Goal: Find contact information: Find contact information

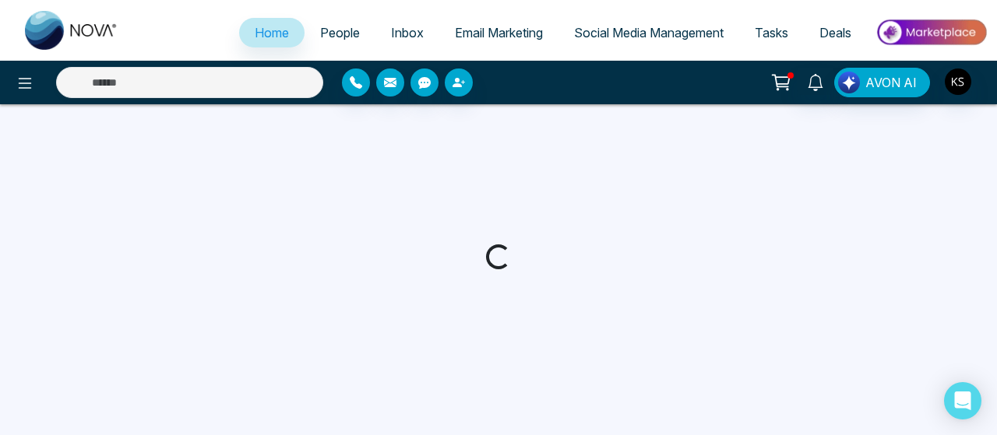
click at [345, 35] on link "People" at bounding box center [340, 33] width 71 height 30
select select "*"
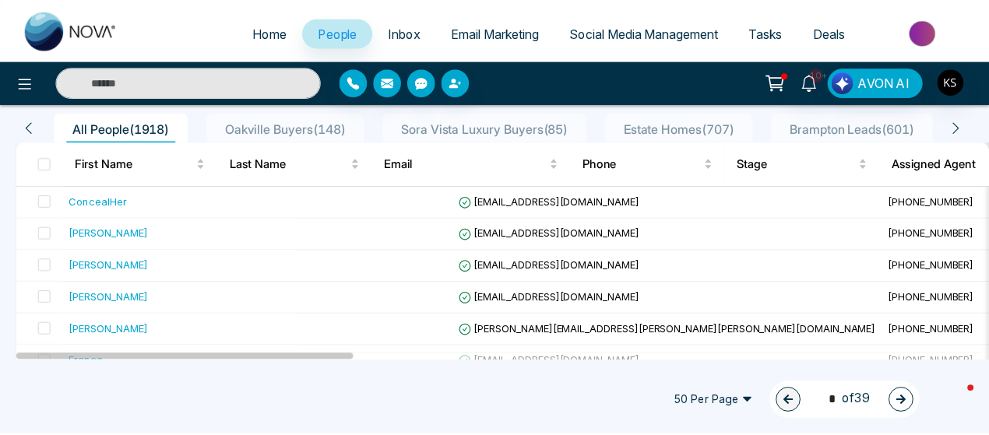
scroll to position [137, 0]
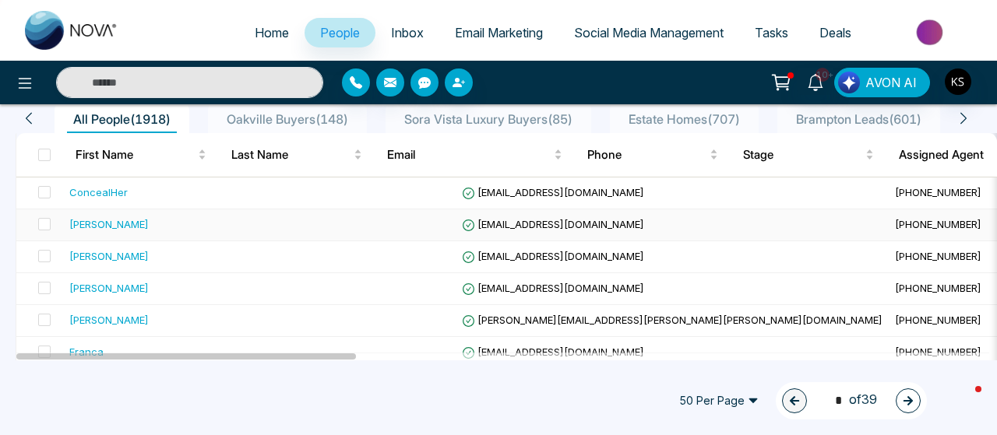
click at [104, 225] on div "Raveena Persaud" at bounding box center [108, 225] width 79 height 16
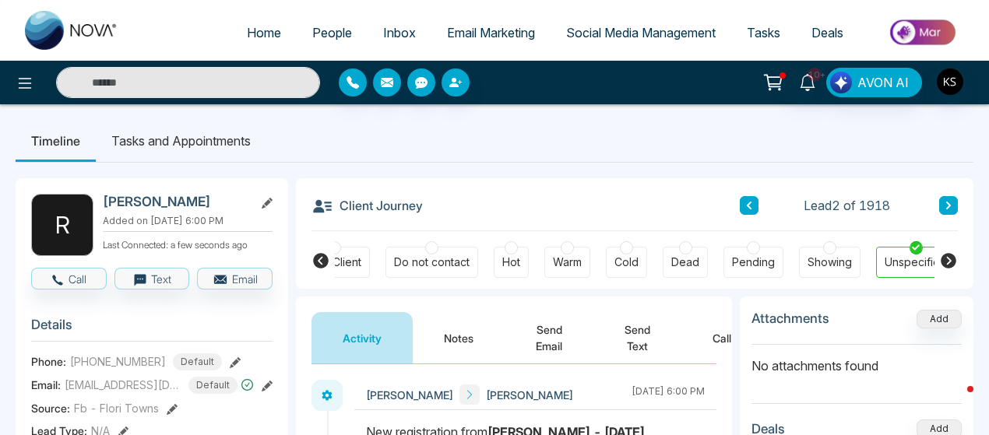
scroll to position [0, 543]
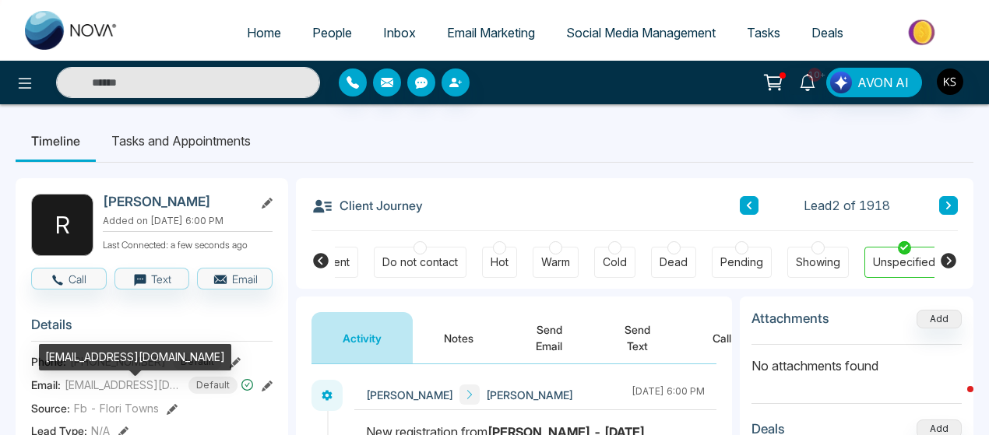
click at [106, 393] on span "raveenapersaud@hotmail.com" at bounding box center [123, 385] width 117 height 16
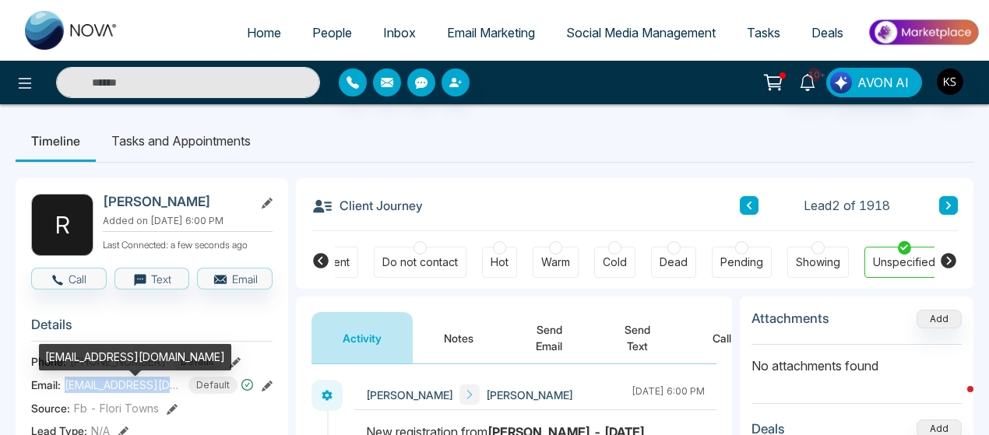
click at [106, 393] on span "raveenapersaud@hotmail.com" at bounding box center [123, 385] width 117 height 16
copy span "raveenapersaud@hotmail.com"
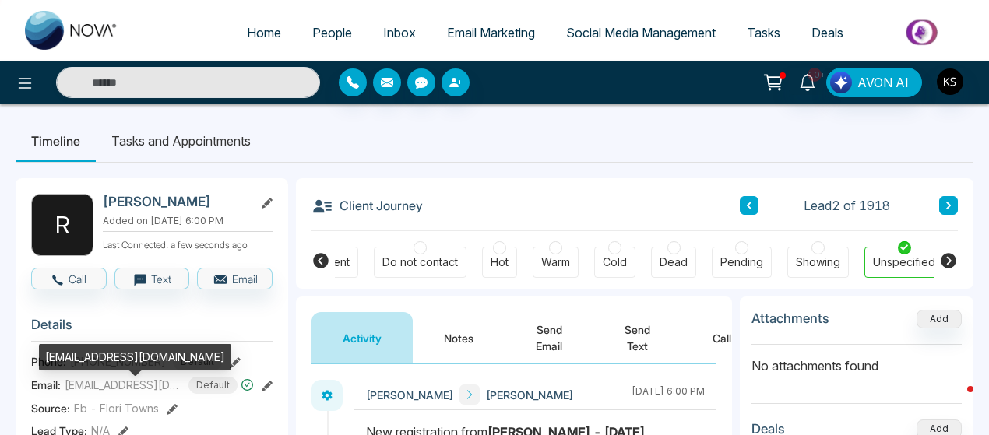
click at [115, 368] on div "raveenapersaud@hotmail.com" at bounding box center [135, 357] width 192 height 26
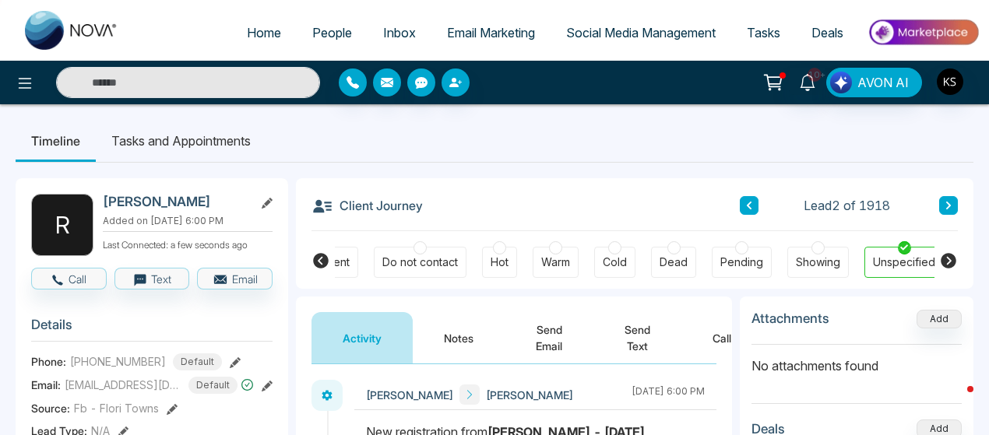
click at [108, 370] on span "+14168355766" at bounding box center [118, 362] width 96 height 16
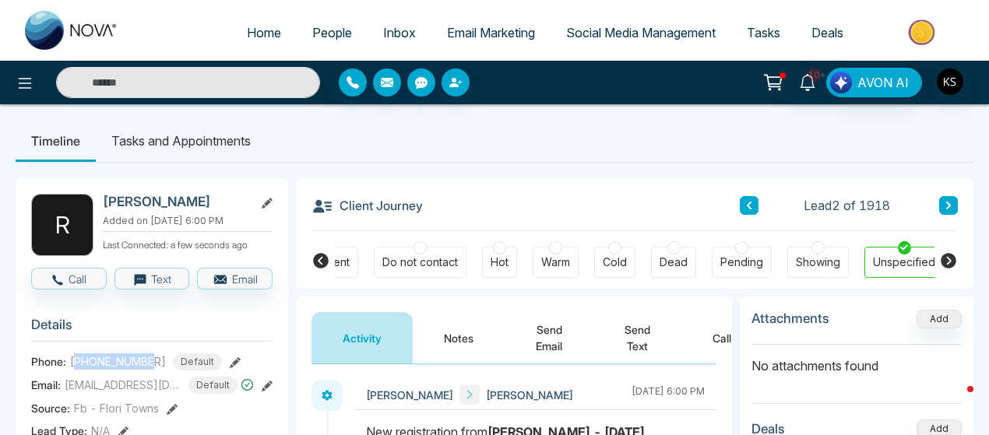
click at [108, 370] on span "+14168355766" at bounding box center [118, 362] width 96 height 16
copy span "14168355766"
click at [748, 203] on icon at bounding box center [749, 205] width 8 height 9
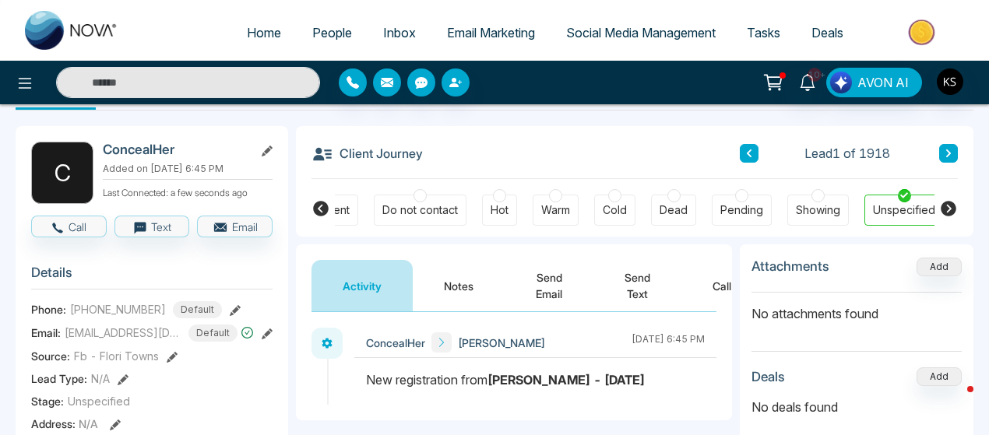
scroll to position [53, 0]
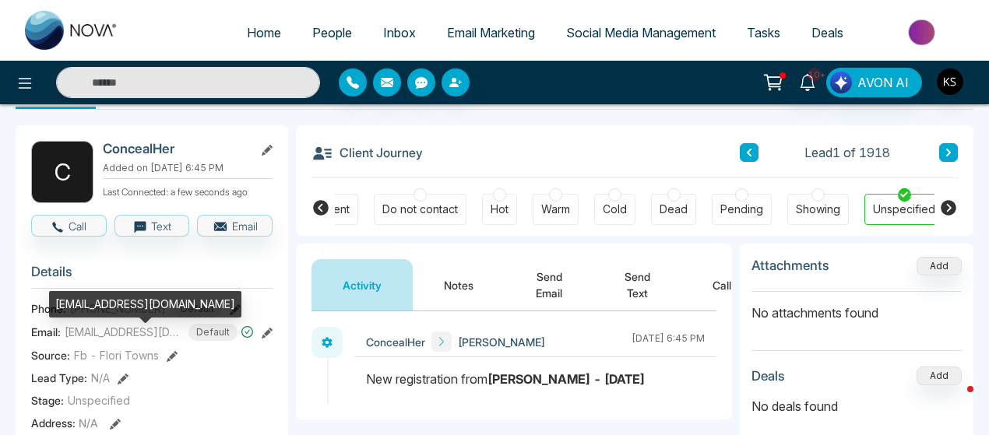
click at [136, 334] on span "neshie9204@hotmail.com" at bounding box center [123, 332] width 117 height 16
copy span "neshie9204@hotmail.com"
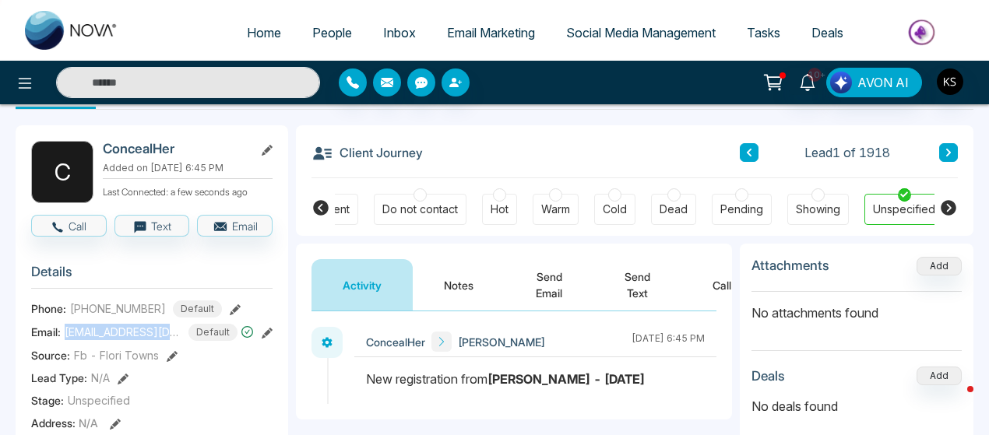
click at [115, 317] on span "+14162767010" at bounding box center [118, 309] width 96 height 16
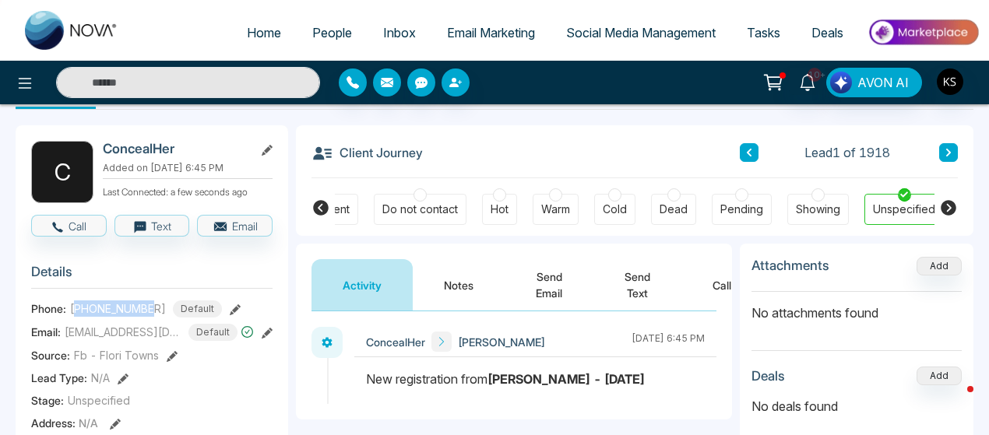
copy span "14162767010"
